Goal: Communication & Community: Answer question/provide support

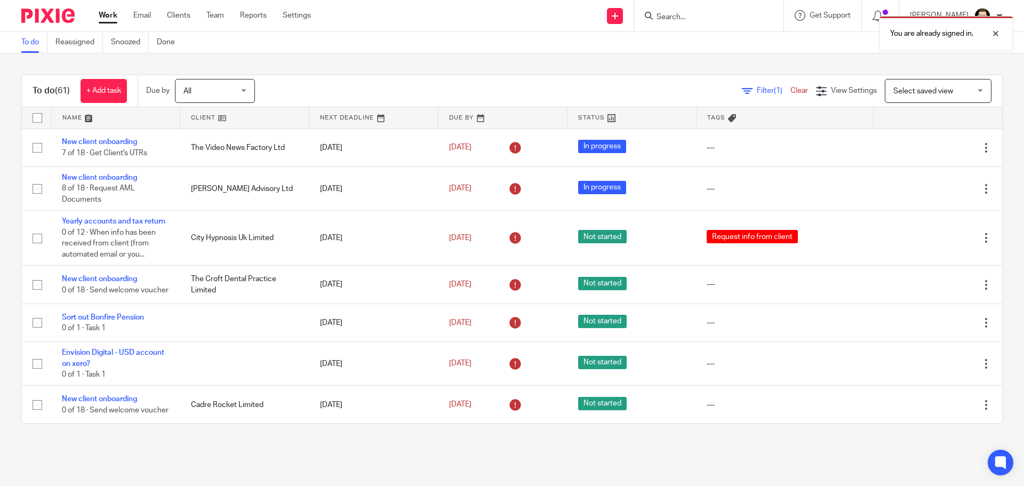
click at [682, 22] on div "You are already signed in." at bounding box center [763, 31] width 502 height 41
click at [685, 18] on div "You are already signed in." at bounding box center [763, 31] width 502 height 41
click at [997, 37] on div at bounding box center [988, 33] width 29 height 13
click at [720, 17] on input "Search" at bounding box center [704, 18] width 96 height 10
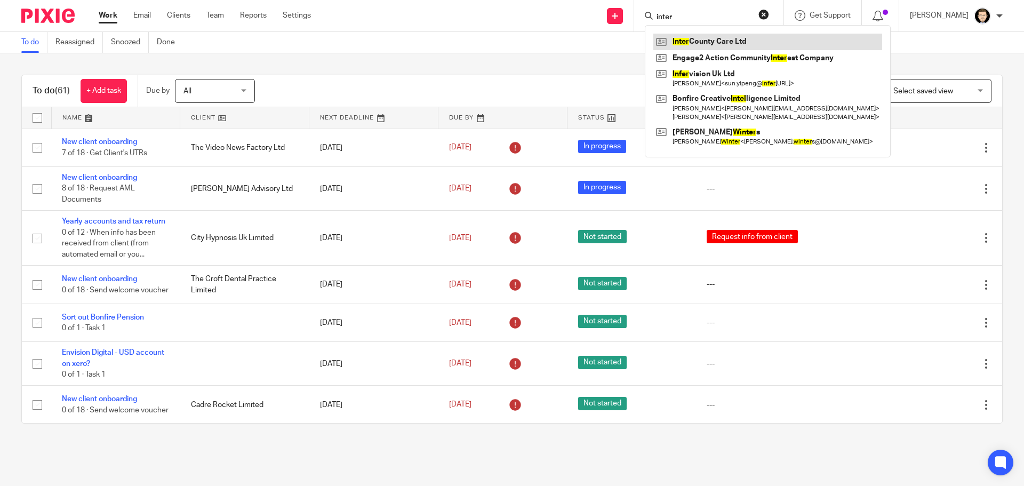
type input "inter"
click at [696, 37] on link at bounding box center [768, 42] width 229 height 16
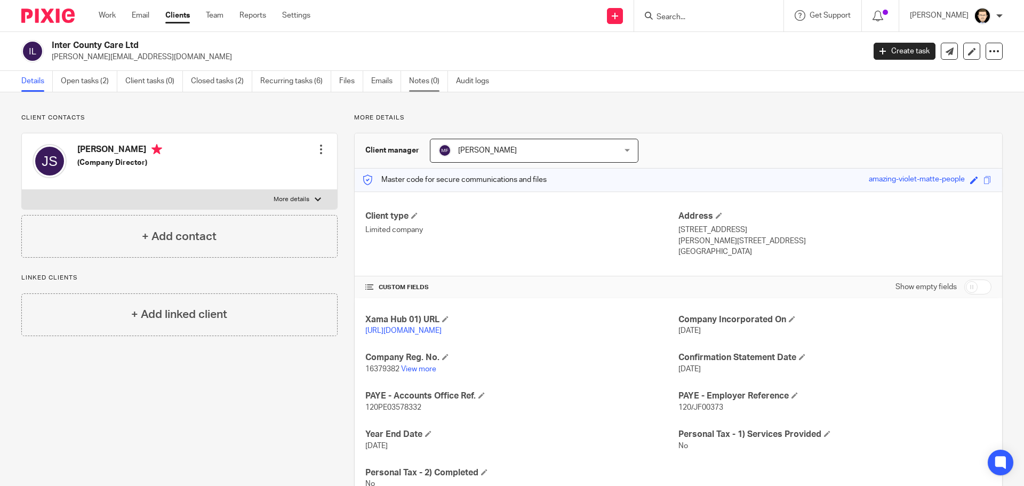
click at [425, 85] on link "Notes (0)" at bounding box center [428, 81] width 39 height 21
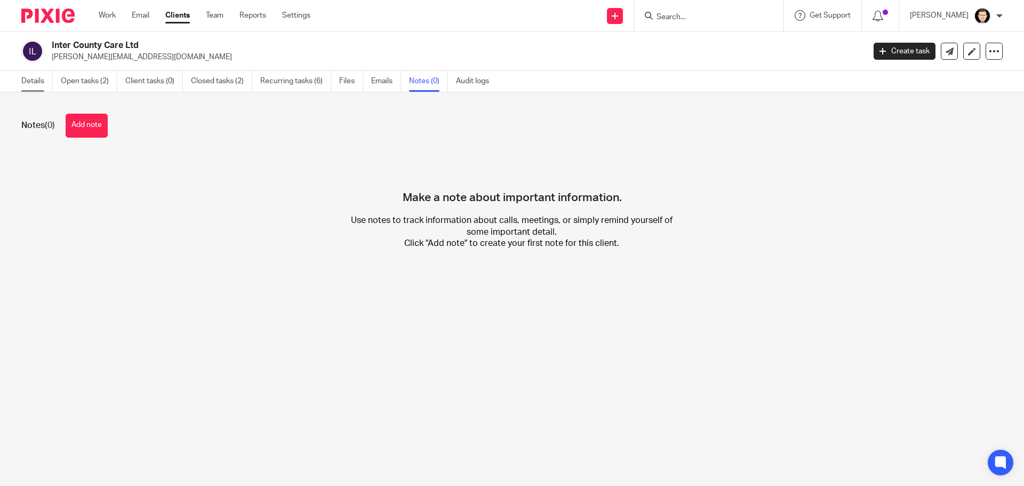
click at [50, 85] on link "Details" at bounding box center [36, 81] width 31 height 21
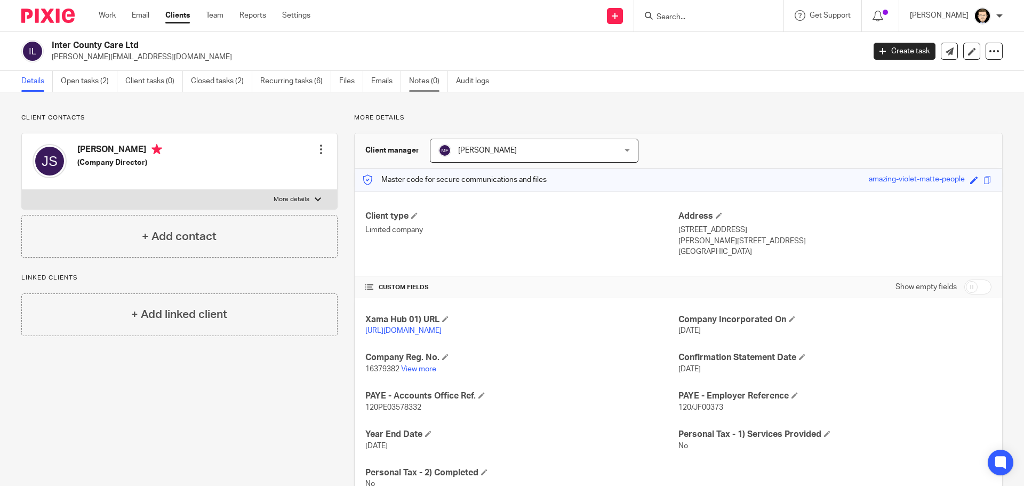
click at [413, 77] on link "Notes (0)" at bounding box center [428, 81] width 39 height 21
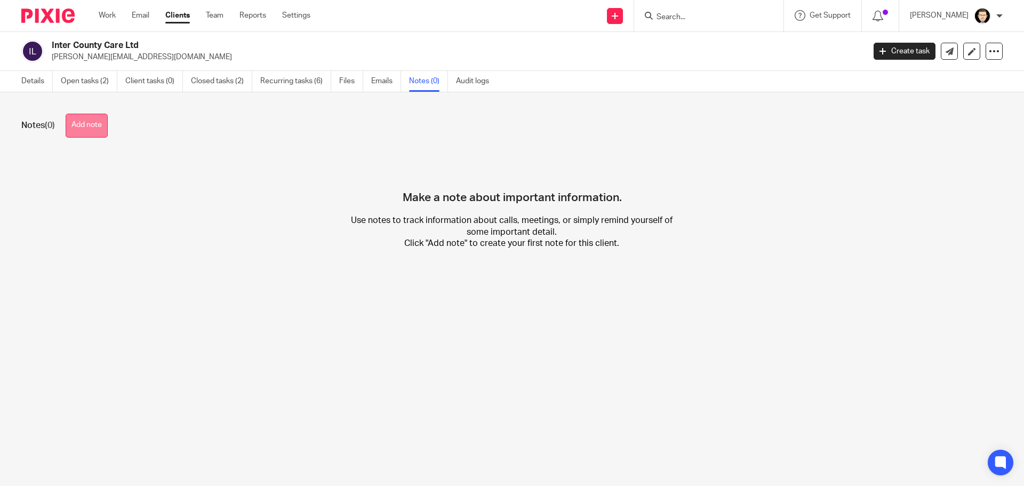
drag, startPoint x: 90, startPoint y: 139, endPoint x: 90, endPoint y: 132, distance: 6.9
click at [90, 138] on div "Notes (0) Add note Make a note about important information. Use notes to track …" at bounding box center [512, 189] width 1024 height 195
click at [90, 129] on button "Add note" at bounding box center [87, 126] width 42 height 24
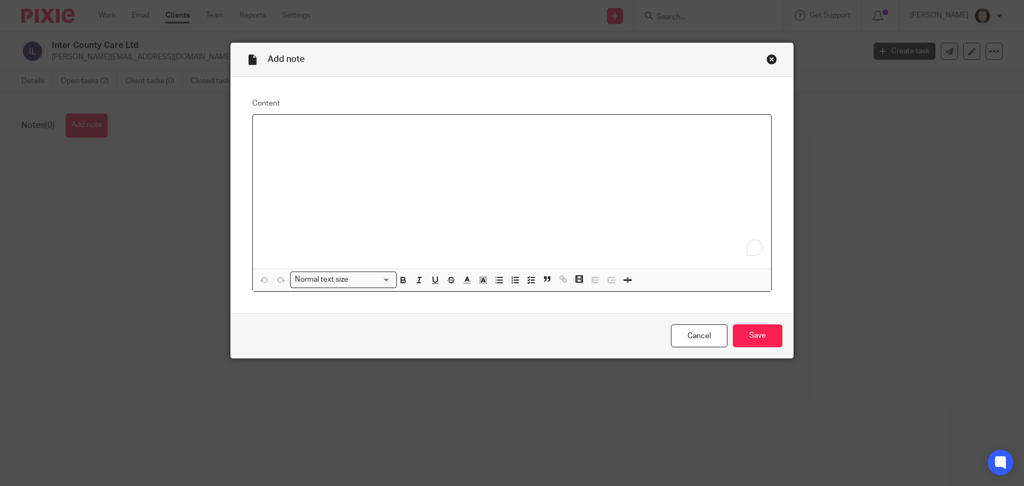
click at [357, 178] on div "To enrich screen reader interactions, please activate Accessibility in Grammarl…" at bounding box center [512, 192] width 519 height 154
drag, startPoint x: 360, startPoint y: 132, endPoint x: 227, endPoint y: 148, distance: 134.3
click at [231, 148] on div "Content HMRC Login Normal text size Loading... Remove Edit Insert new video Cop…" at bounding box center [512, 195] width 562 height 237
click at [340, 141] on p "87077460" at bounding box center [512, 139] width 502 height 11
click at [520, 180] on div "HMRC Login 870774602088" at bounding box center [512, 192] width 519 height 154
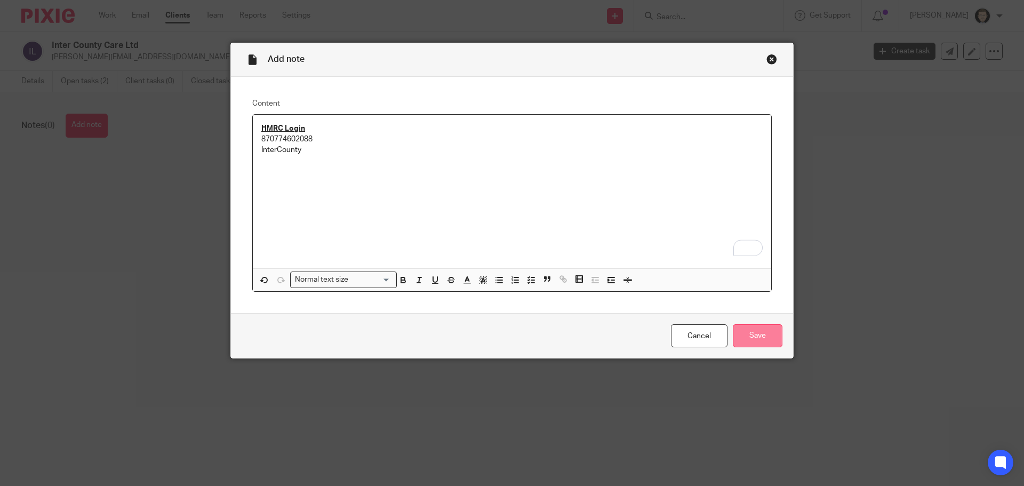
click at [776, 333] on input "Save" at bounding box center [758, 335] width 50 height 23
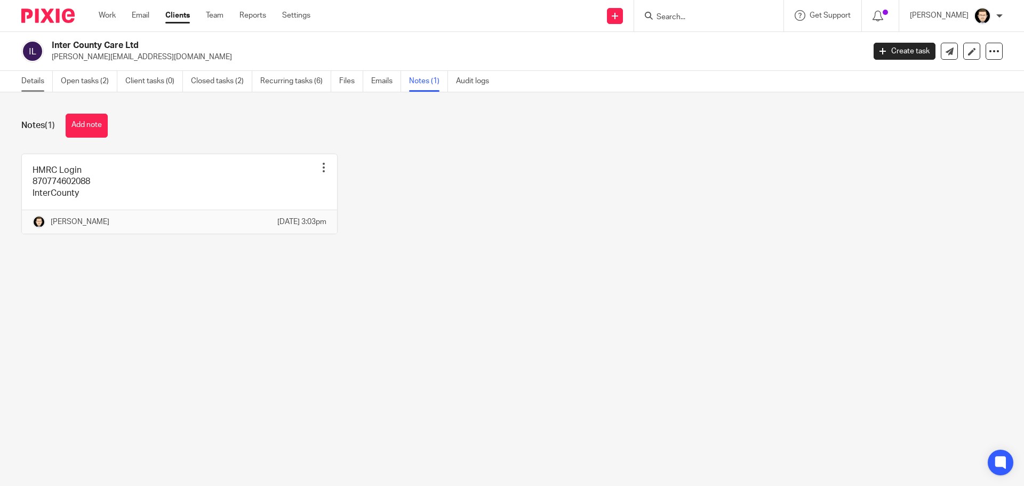
click at [36, 80] on link "Details" at bounding box center [36, 81] width 31 height 21
